Goal: Task Accomplishment & Management: Use online tool/utility

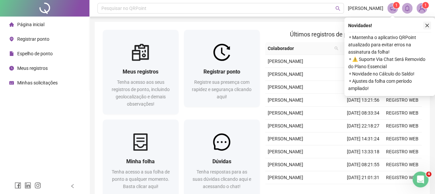
drag, startPoint x: 426, startPoint y: 26, endPoint x: 423, endPoint y: 29, distance: 3.7
click at [426, 26] on icon "close" at bounding box center [426, 25] width 5 height 5
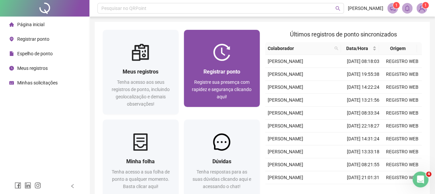
click at [244, 75] on div "Registrar ponto" at bounding box center [222, 72] width 60 height 8
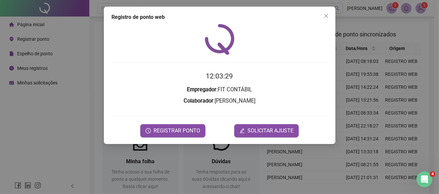
click at [192, 131] on span "REGISTRAR PONTO" at bounding box center [177, 131] width 47 height 8
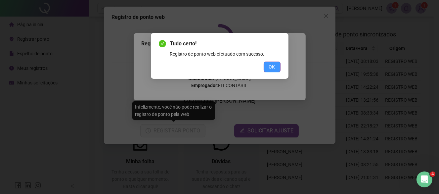
click at [268, 67] on button "OK" at bounding box center [272, 67] width 17 height 11
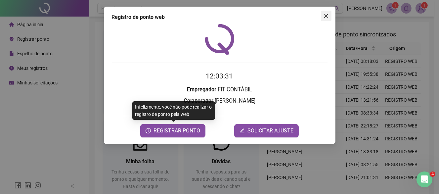
click at [324, 18] on icon "close" at bounding box center [326, 15] width 5 height 5
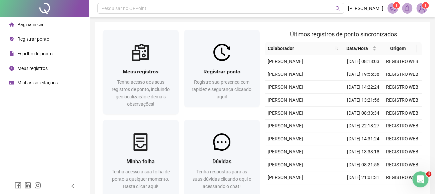
drag, startPoint x: 44, startPoint y: 70, endPoint x: 39, endPoint y: 59, distance: 12.3
click at [44, 70] on span "Meus registros" at bounding box center [32, 68] width 30 height 5
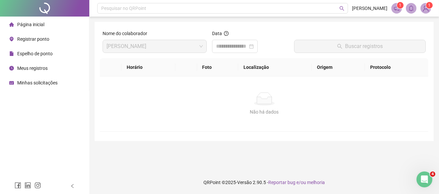
click at [31, 25] on span "Página inicial" at bounding box center [30, 24] width 27 height 5
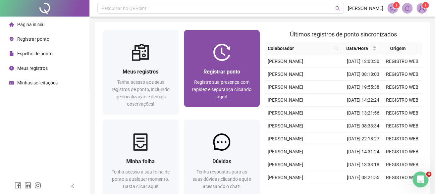
click at [204, 81] on span "Registre sua presença com rapidez e segurança clicando aqui!" at bounding box center [222, 89] width 60 height 20
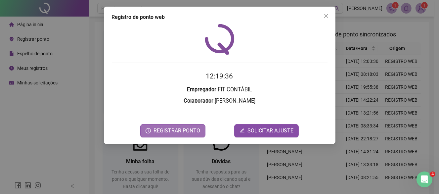
click at [193, 131] on span "REGISTRAR PONTO" at bounding box center [177, 131] width 47 height 8
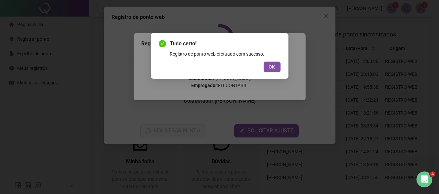
click at [269, 63] on button "OK" at bounding box center [272, 67] width 17 height 11
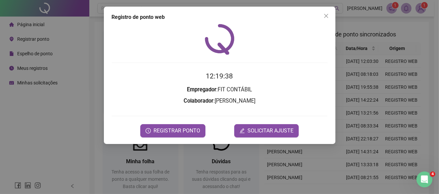
drag, startPoint x: 326, startPoint y: 14, endPoint x: 298, endPoint y: 15, distance: 27.8
click at [326, 14] on icon "close" at bounding box center [326, 15] width 5 height 5
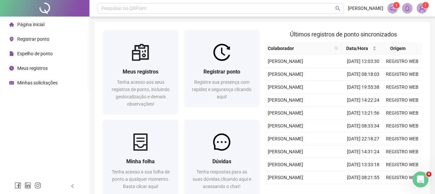
drag, startPoint x: 21, startPoint y: 65, endPoint x: 31, endPoint y: 45, distance: 22.4
click at [22, 64] on div "Meus registros" at bounding box center [28, 68] width 38 height 13
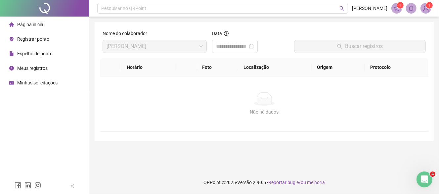
click at [41, 26] on span "Página inicial" at bounding box center [30, 24] width 27 height 5
